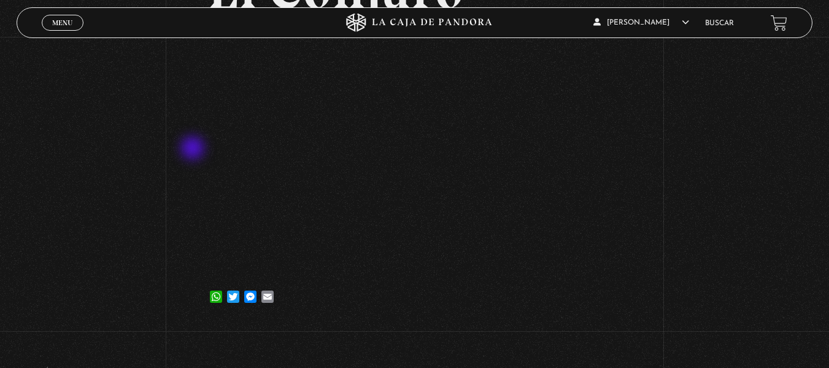
scroll to position [137, 0]
click at [65, 23] on span "Menu" at bounding box center [62, 22] width 20 height 7
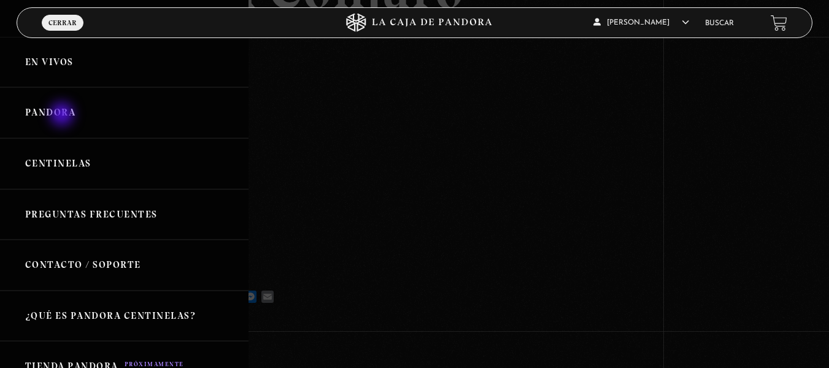
click at [62, 115] on link "Pandora" at bounding box center [124, 112] width 249 height 51
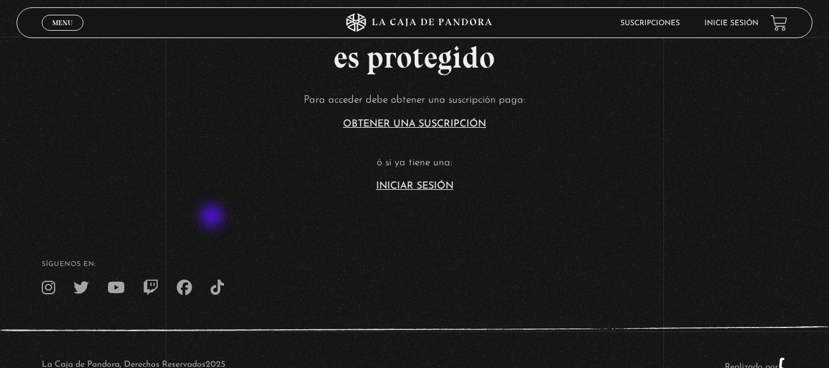
scroll to position [283, 0]
click at [421, 184] on link "Iniciar Sesión" at bounding box center [414, 185] width 77 height 10
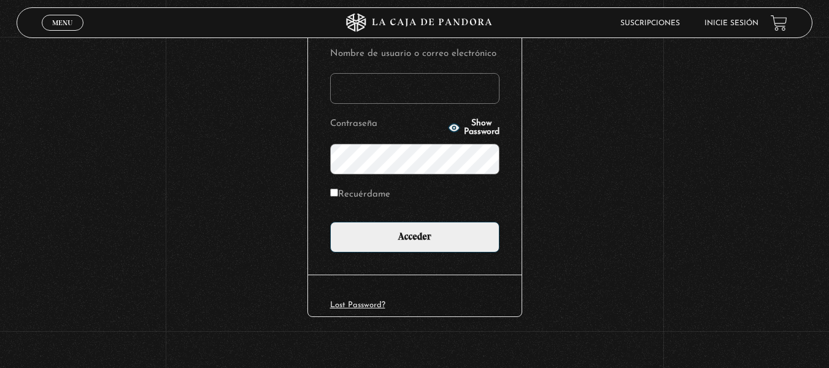
scroll to position [168, 0]
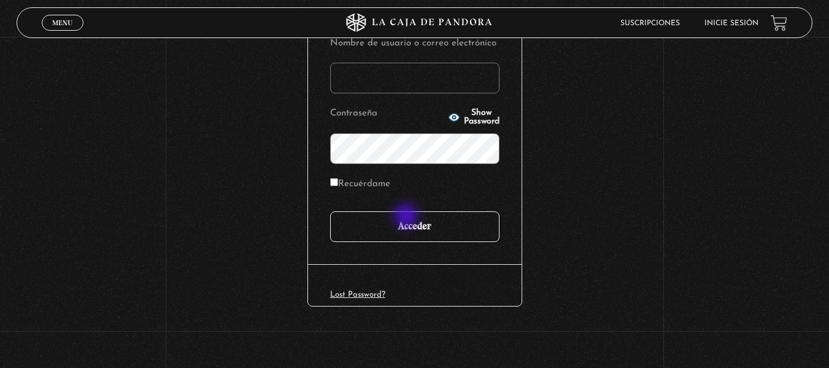
type input "[EMAIL_ADDRESS][DOMAIN_NAME]"
click at [408, 218] on input "Acceder" at bounding box center [414, 226] width 169 height 31
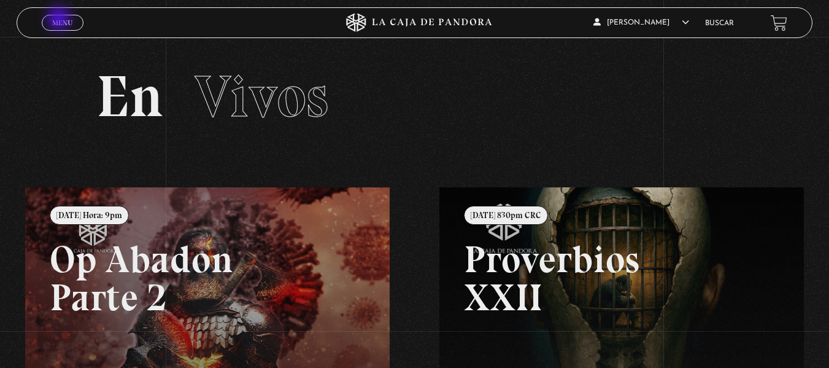
click at [60, 20] on span "Menu" at bounding box center [62, 22] width 20 height 7
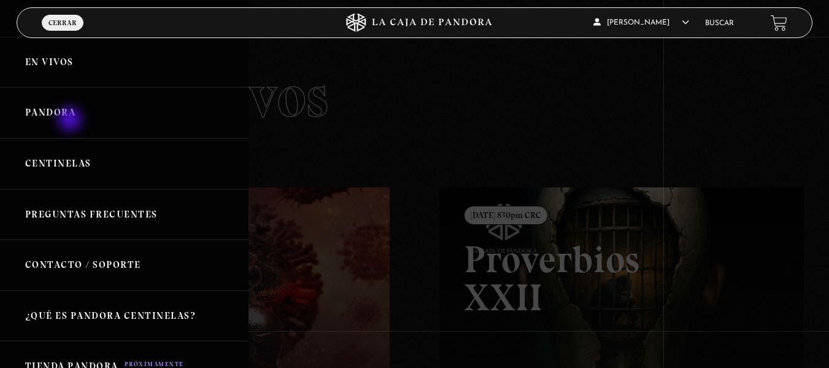
click at [71, 120] on link "Pandora" at bounding box center [124, 112] width 249 height 51
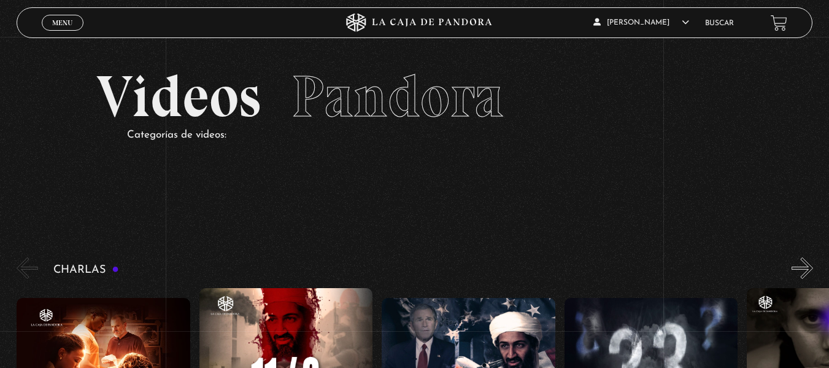
scroll to position [322, 0]
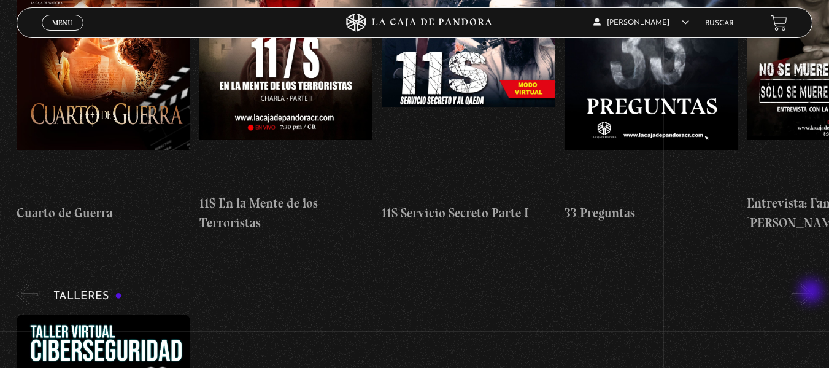
click at [813, 292] on button "»" at bounding box center [802, 294] width 21 height 21
click at [813, 300] on button "»" at bounding box center [802, 294] width 21 height 21
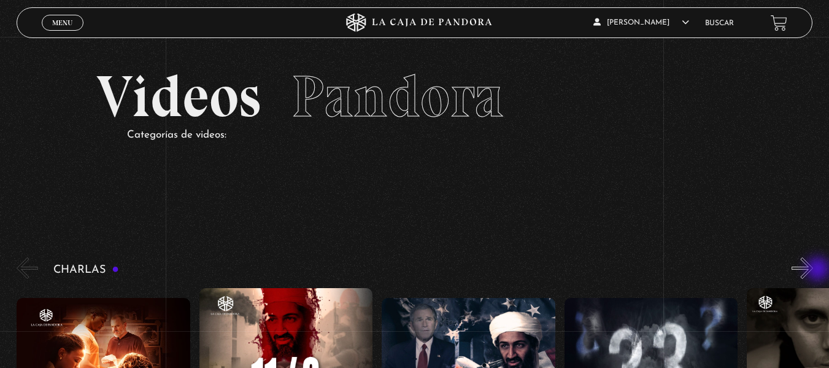
click at [813, 270] on button "»" at bounding box center [802, 267] width 21 height 21
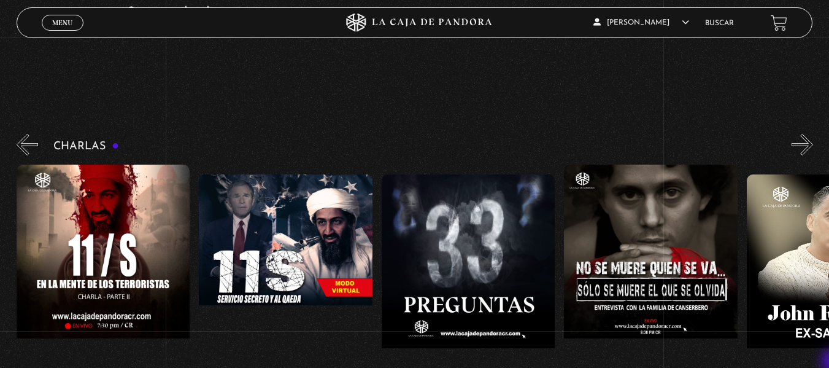
scroll to position [147, 0]
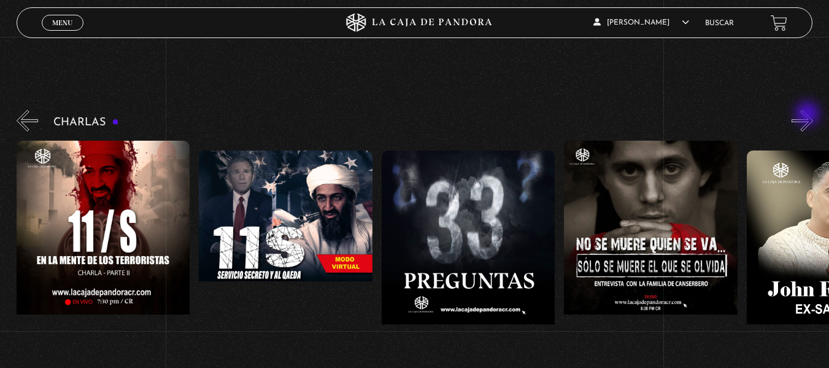
click at [809, 115] on button "»" at bounding box center [802, 120] width 21 height 21
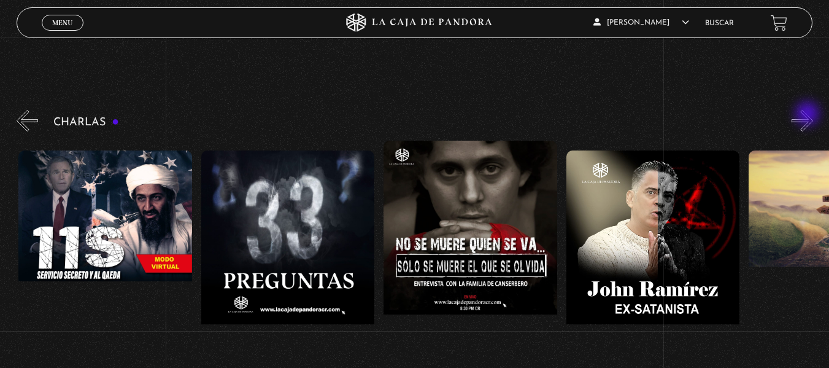
scroll to position [0, 365]
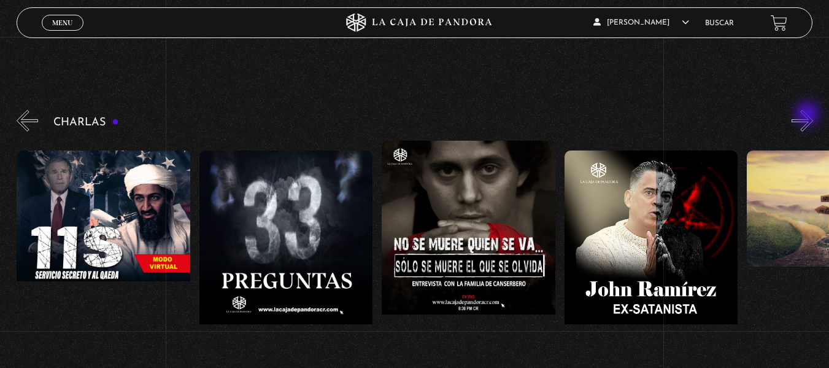
click at [809, 115] on button "»" at bounding box center [802, 120] width 21 height 21
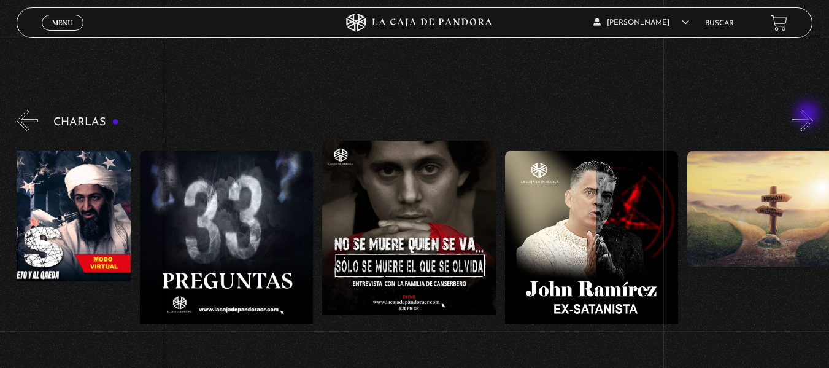
scroll to position [0, 457]
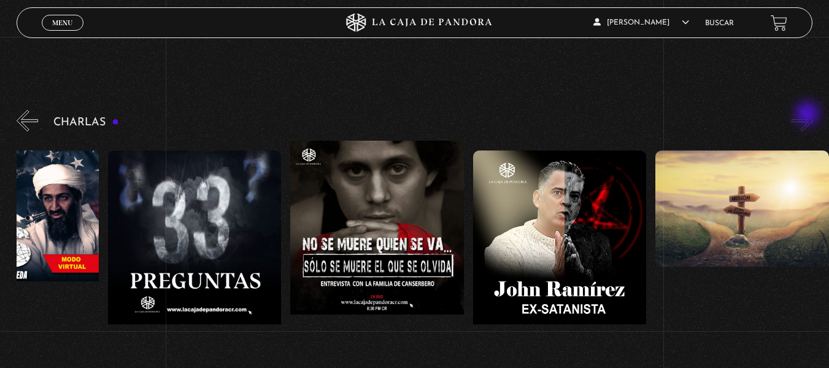
click at [809, 115] on button "»" at bounding box center [802, 120] width 21 height 21
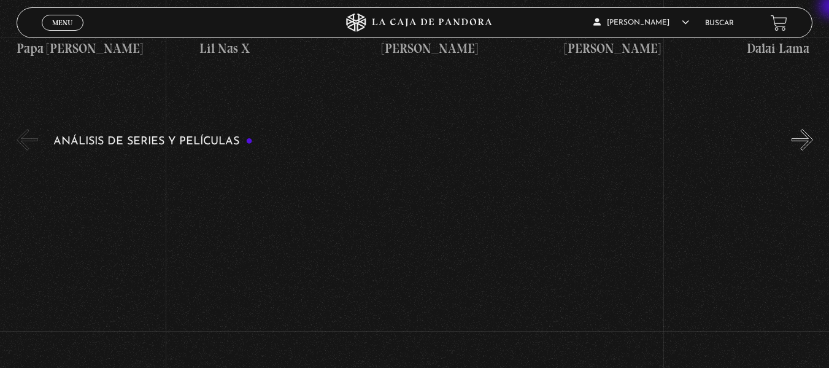
scroll to position [2203, 0]
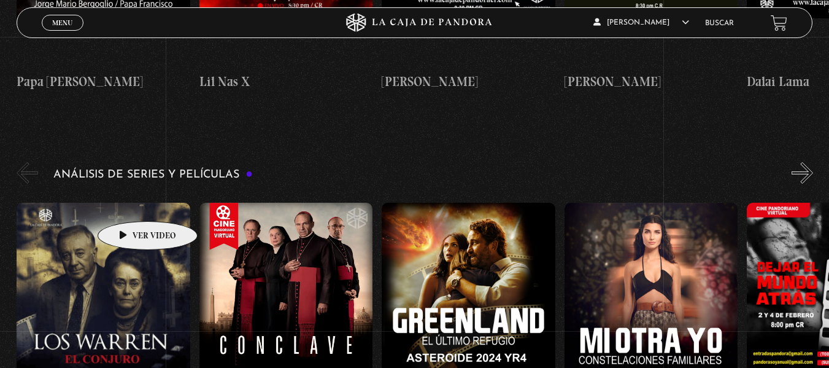
click at [128, 203] on figure at bounding box center [104, 313] width 174 height 221
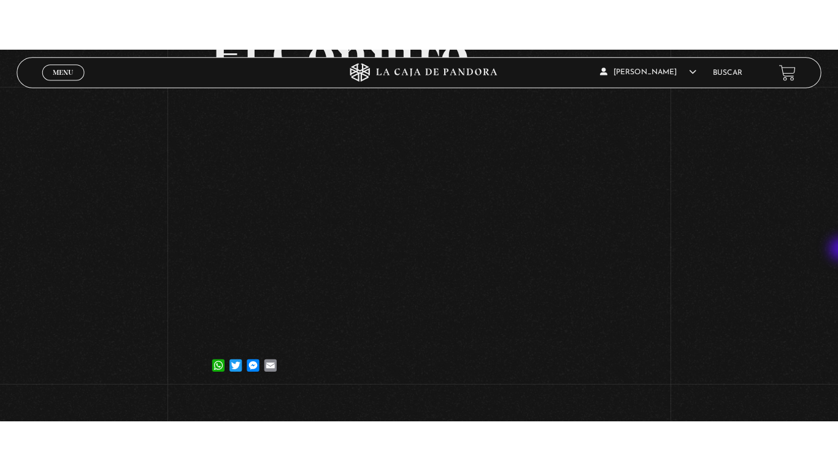
scroll to position [116, 0]
